Goal: Task Accomplishment & Management: Manage account settings

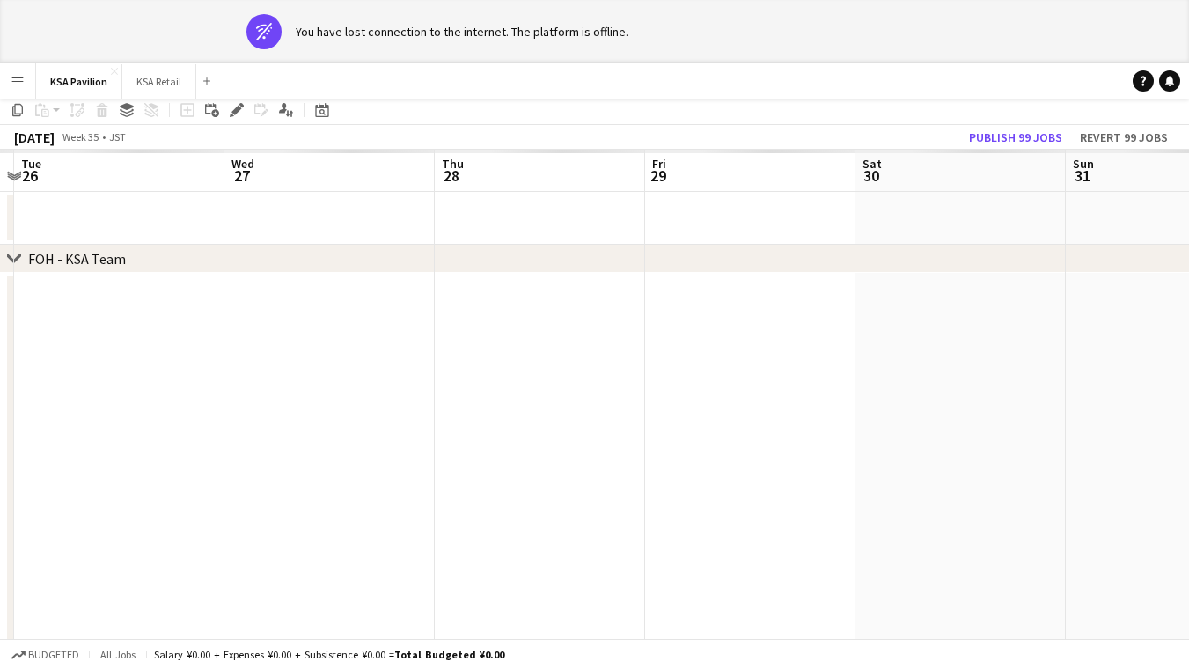
scroll to position [0, 619]
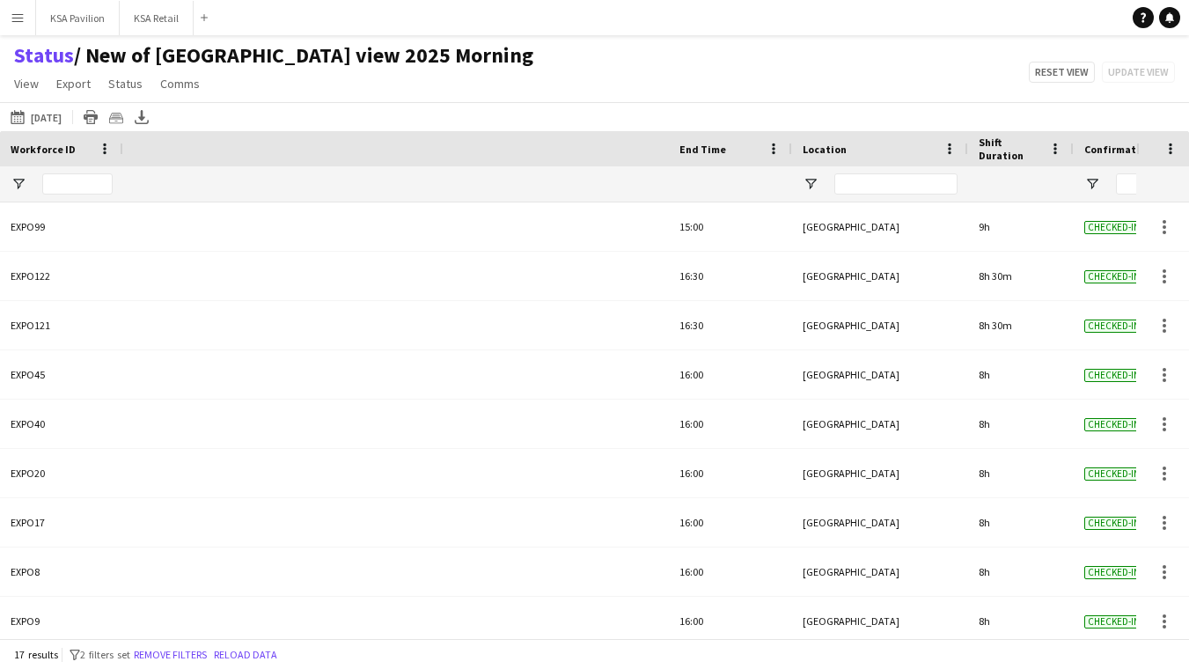
scroll to position [0, 747]
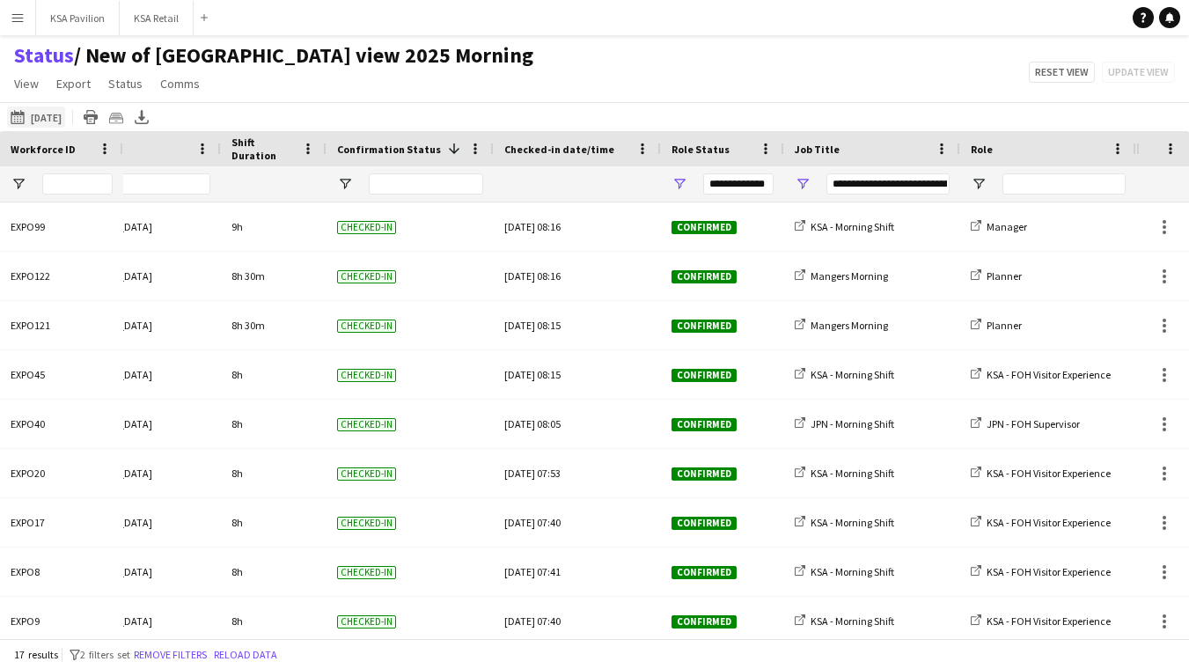
click at [65, 121] on button "13-08-2025 to 19-08-2025 20-08-2025" at bounding box center [36, 117] width 58 height 21
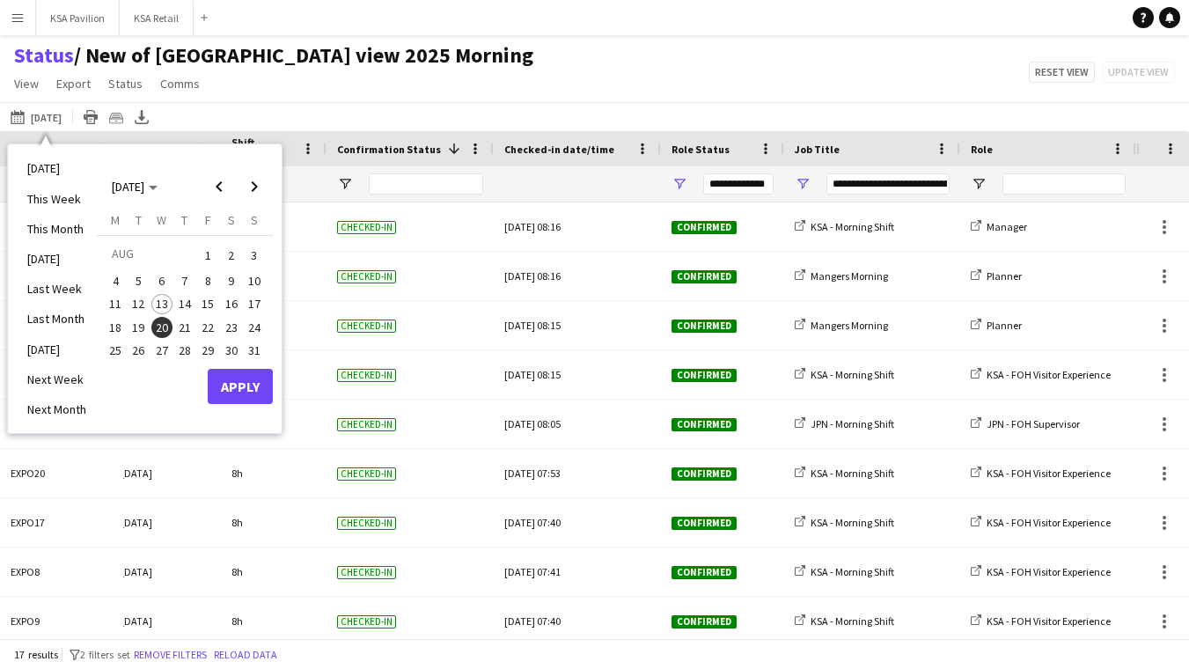
click at [190, 321] on span "21" at bounding box center [184, 327] width 21 height 21
click at [225, 378] on button "Apply" at bounding box center [240, 386] width 65 height 35
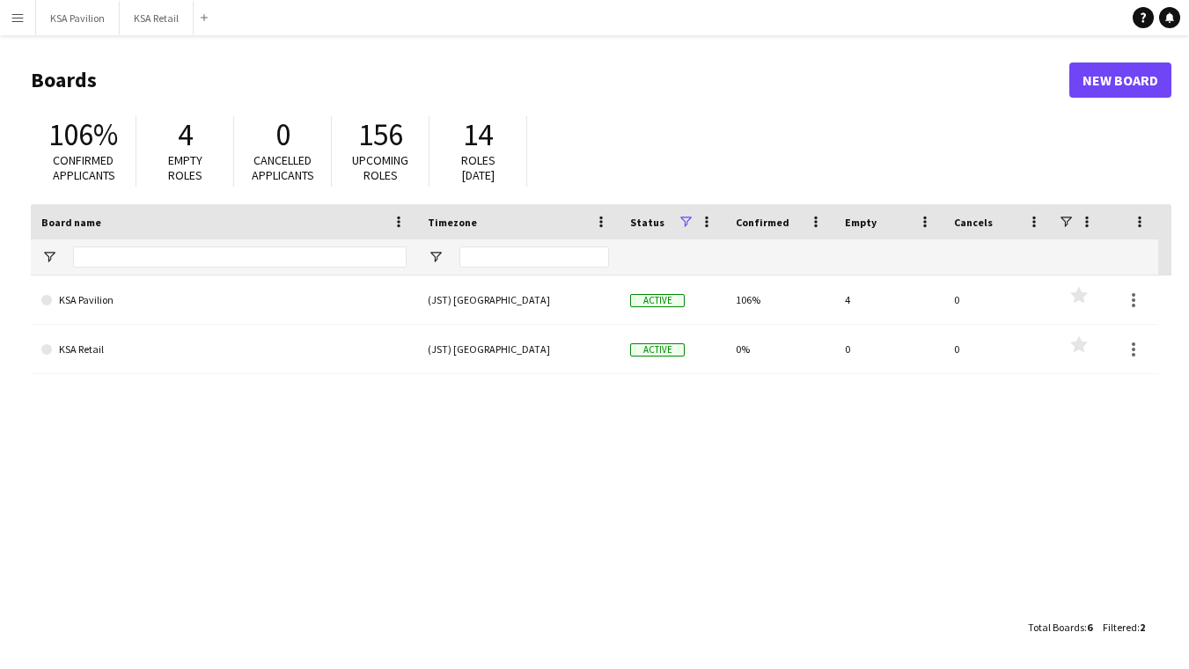
click at [19, 18] on app-icon "Menu" at bounding box center [18, 18] width 14 height 14
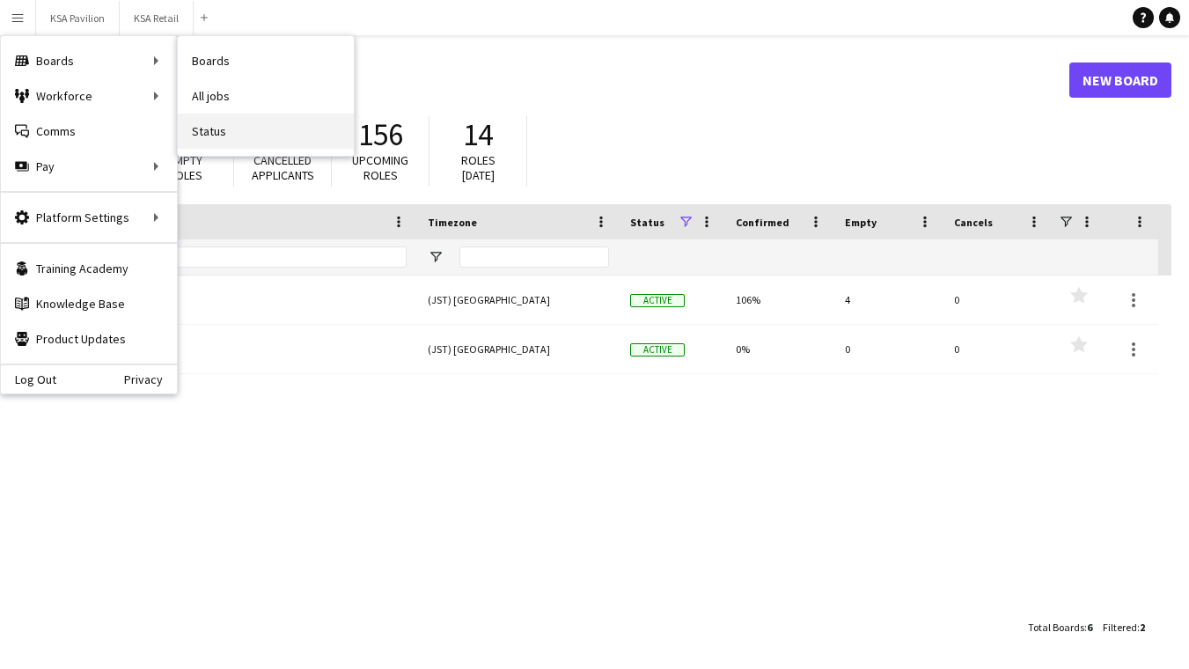
click at [213, 126] on link "Status" at bounding box center [266, 131] width 176 height 35
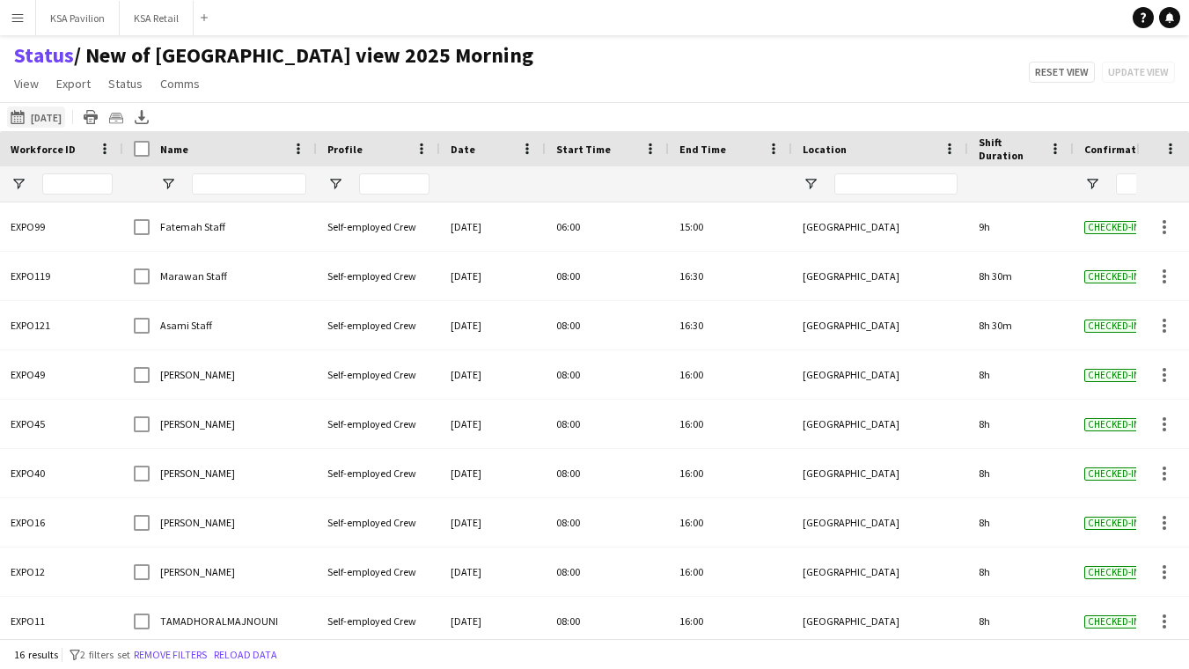
click at [46, 114] on button "21-08-2025 to 27-08-2025 20-06-2025" at bounding box center [36, 117] width 58 height 21
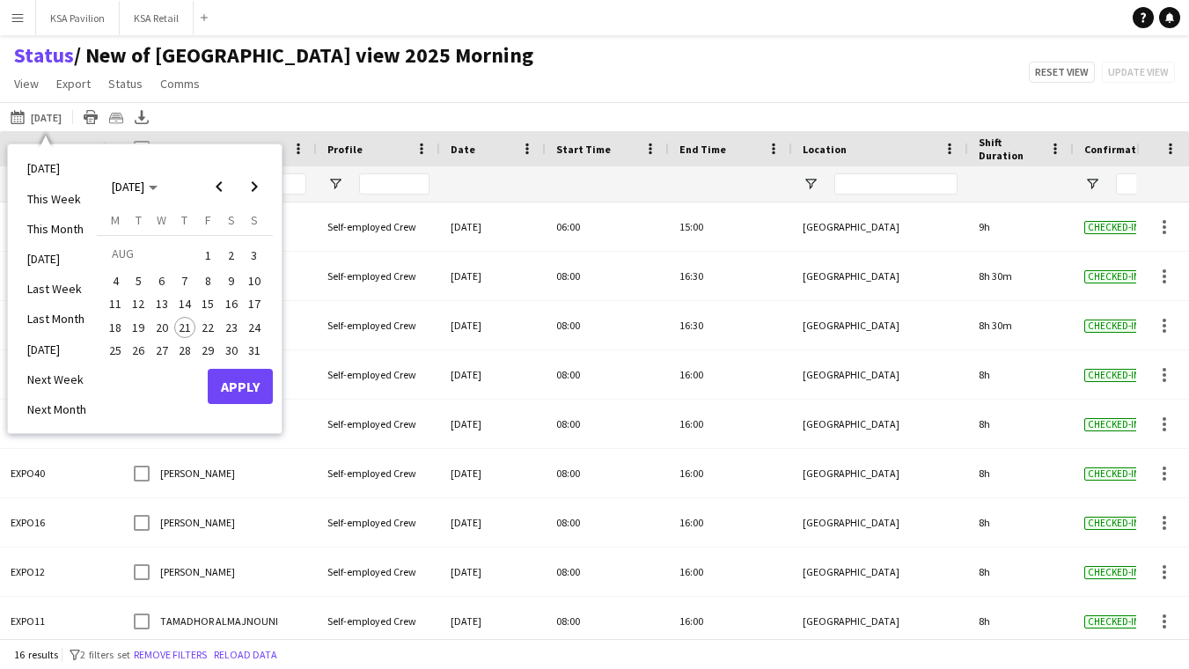
click at [180, 320] on span "21" at bounding box center [184, 327] width 21 height 21
click at [240, 386] on button "Apply" at bounding box center [240, 386] width 65 height 35
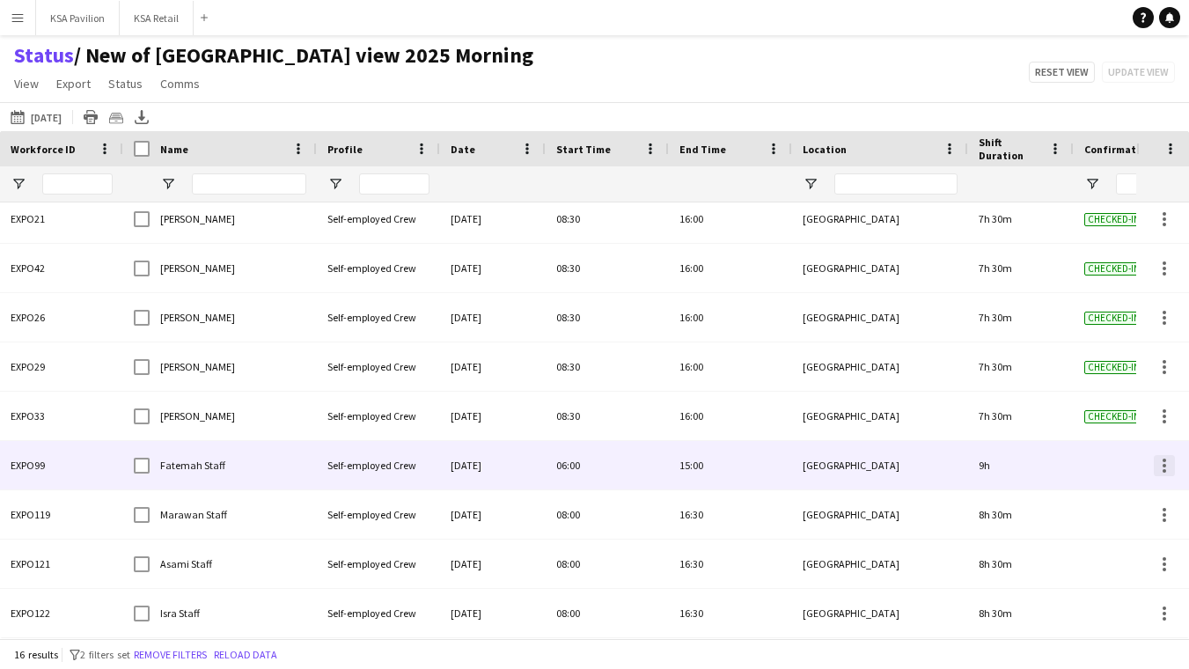
click at [1166, 464] on div at bounding box center [1165, 466] width 4 height 4
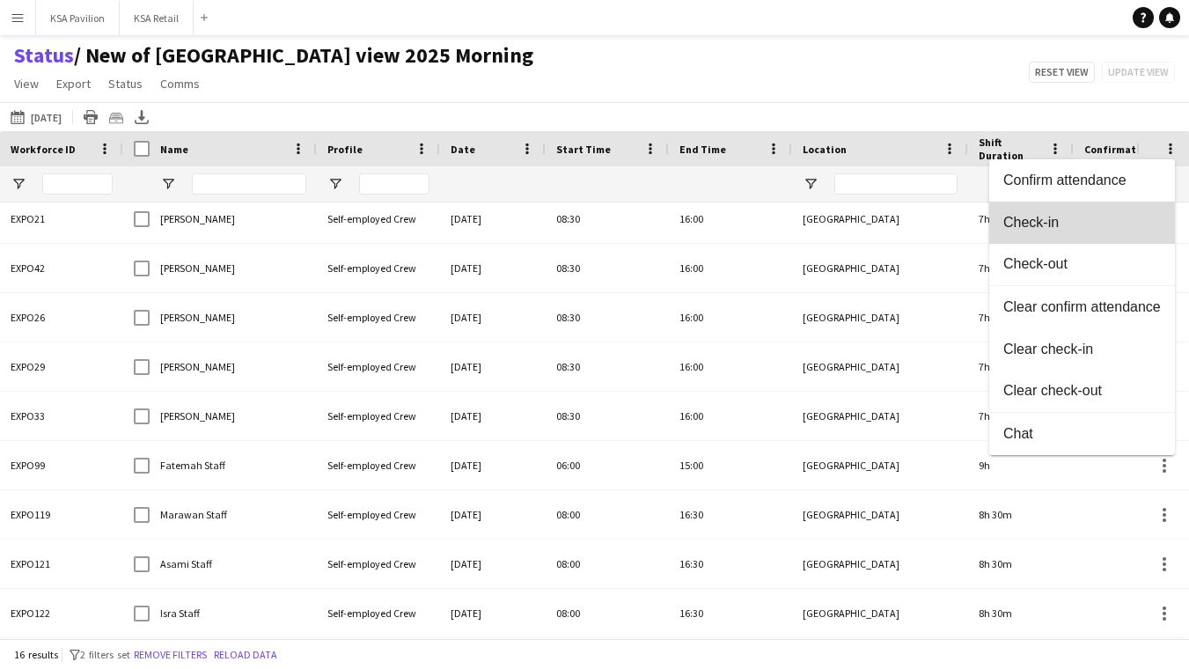
click at [1067, 231] on button "Check-in" at bounding box center [1083, 223] width 186 height 42
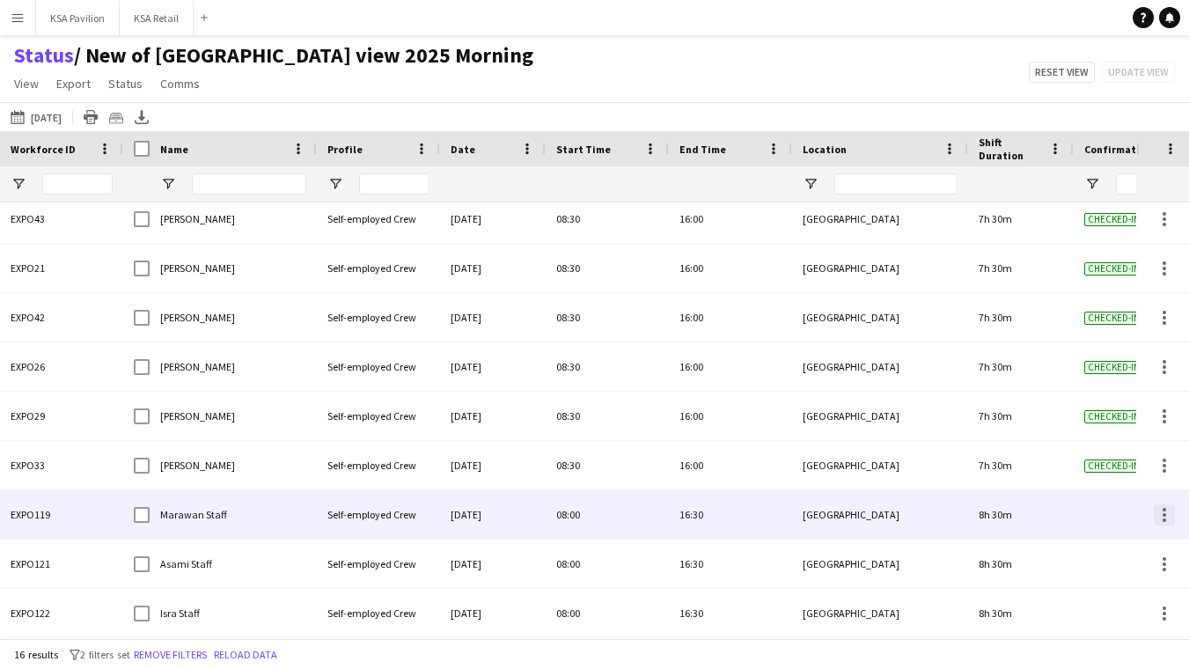
click at [1164, 516] on div at bounding box center [1165, 515] width 4 height 4
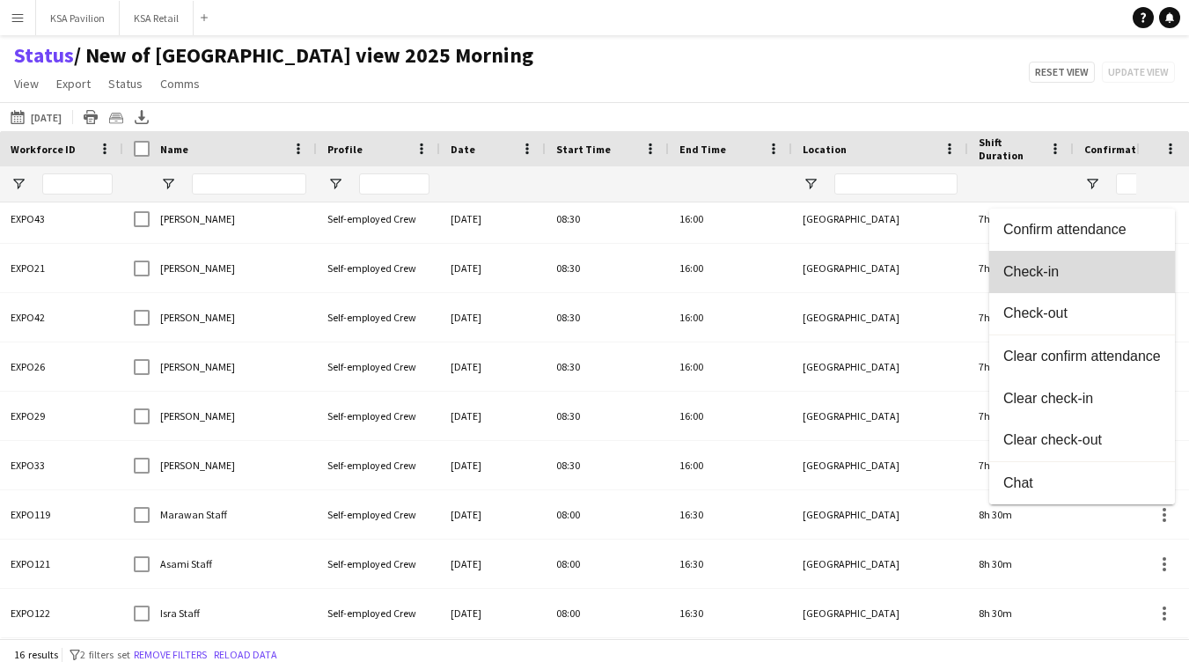
click at [1110, 279] on span "Check-in" at bounding box center [1083, 271] width 158 height 16
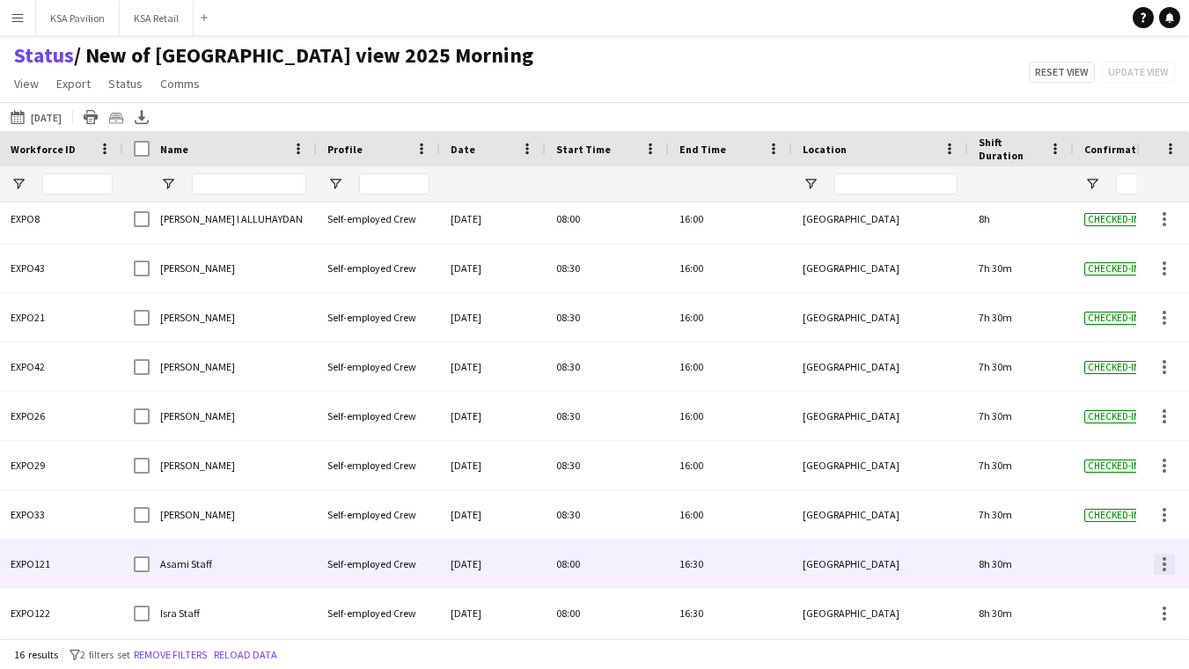
click at [1168, 566] on div at bounding box center [1164, 564] width 21 height 21
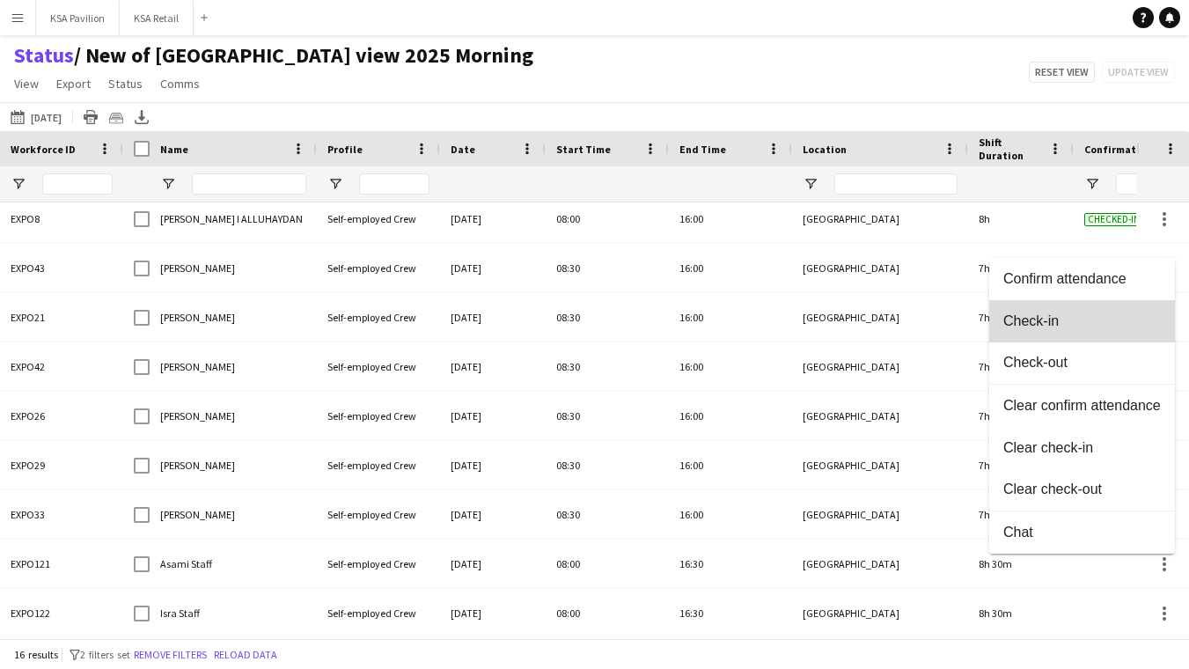
click at [1094, 321] on span "Check-in" at bounding box center [1083, 321] width 158 height 16
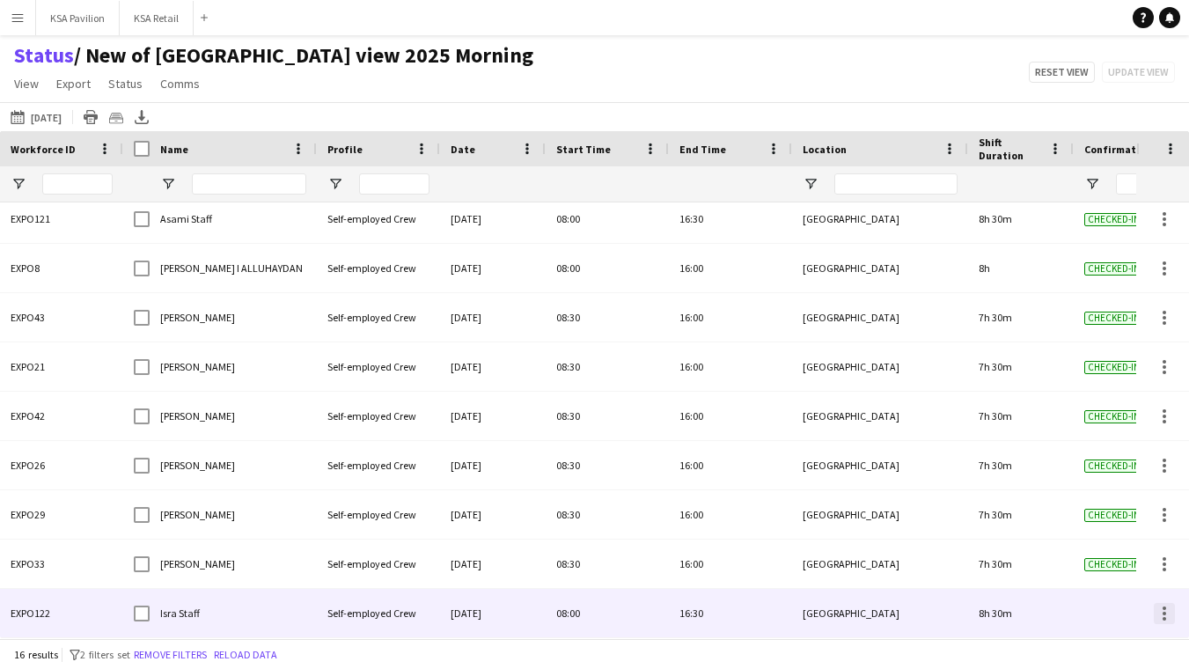
click at [1164, 620] on div at bounding box center [1165, 619] width 4 height 4
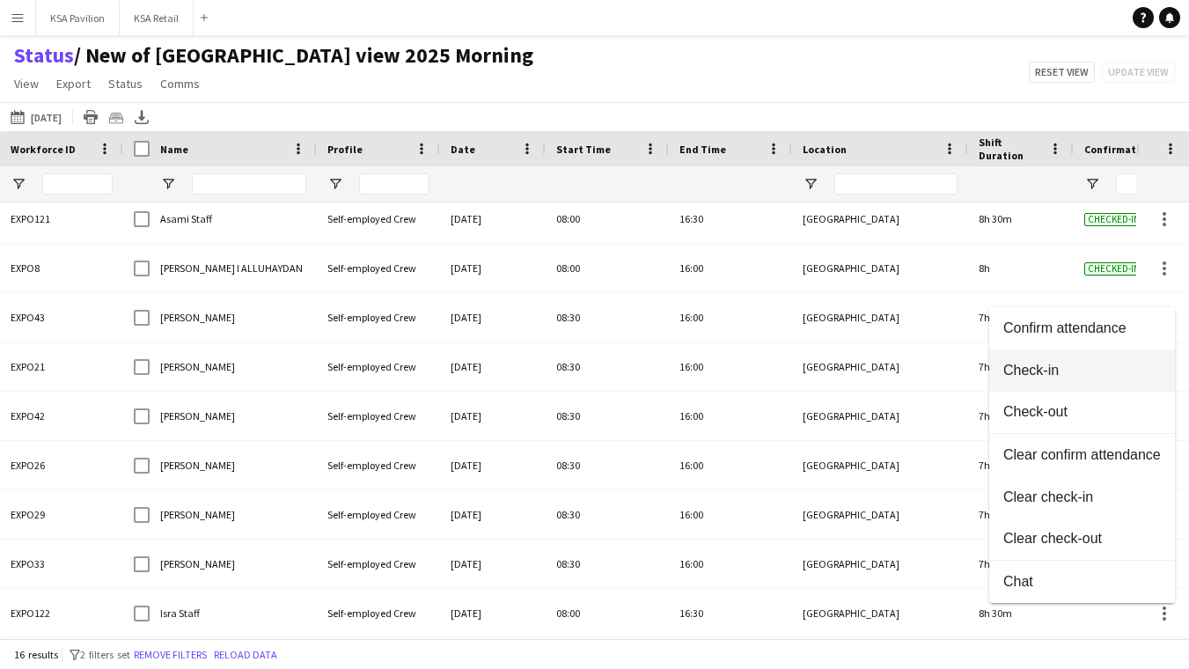
click at [1103, 379] on button "Check-in" at bounding box center [1083, 371] width 186 height 42
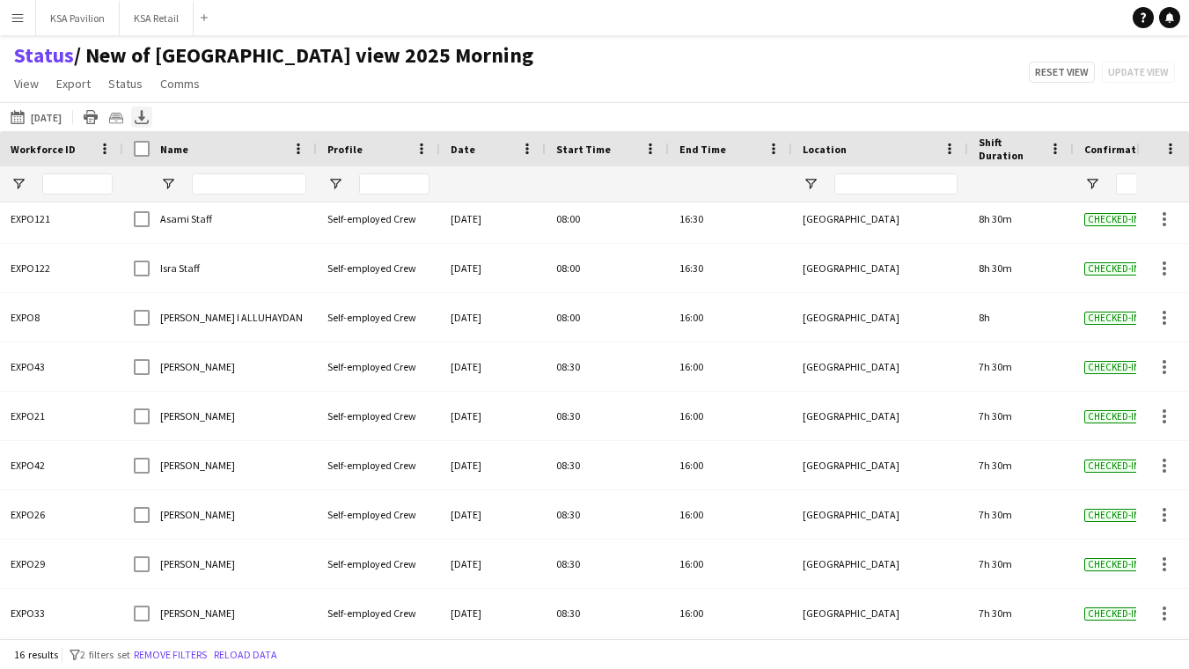
click at [143, 114] on icon "Export XLSX" at bounding box center [142, 117] width 14 height 14
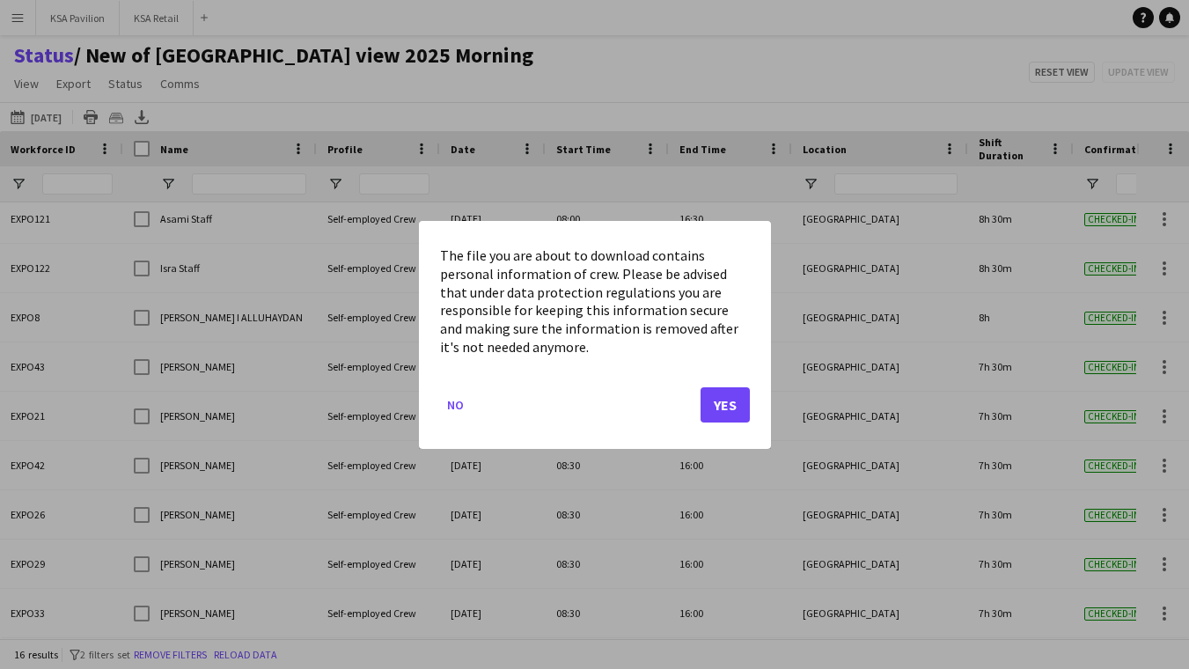
click at [722, 402] on button "Yes" at bounding box center [725, 404] width 49 height 35
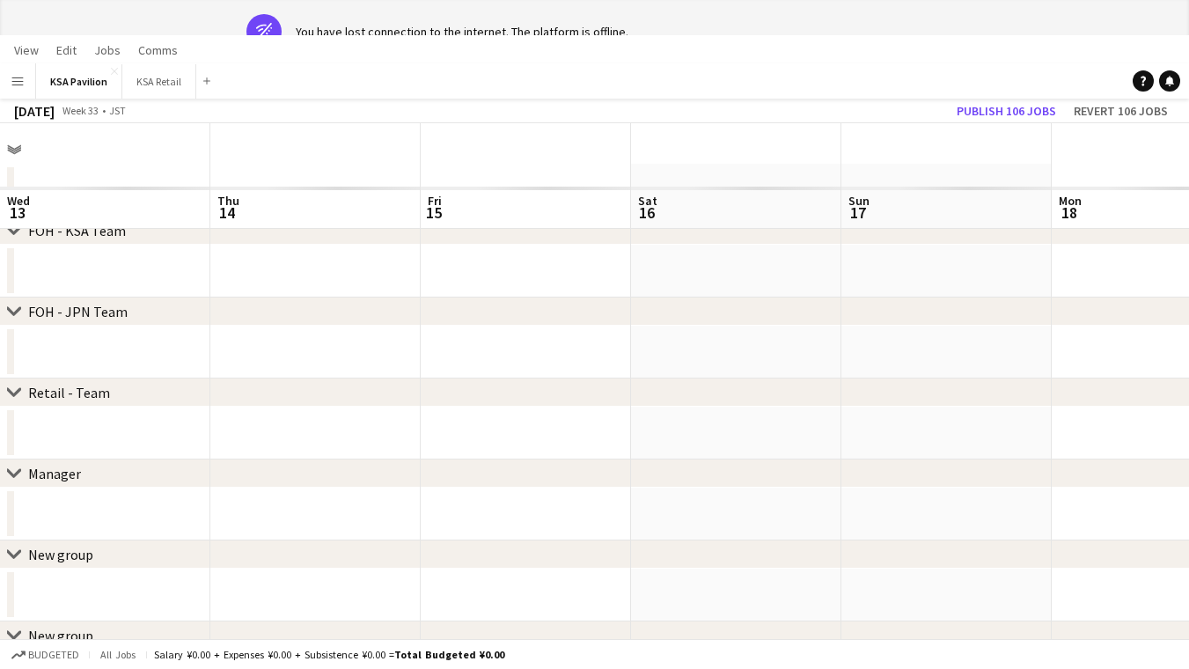
scroll to position [0, 703]
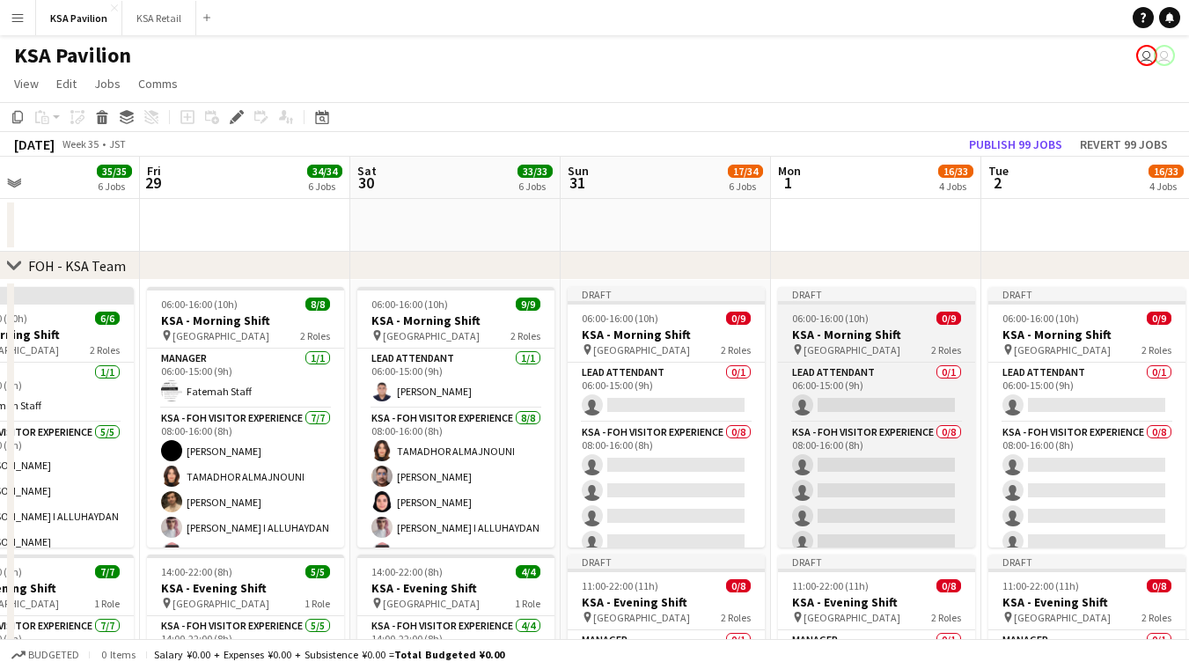
scroll to position [0, 718]
